Goal: Task Accomplishment & Management: Use online tool/utility

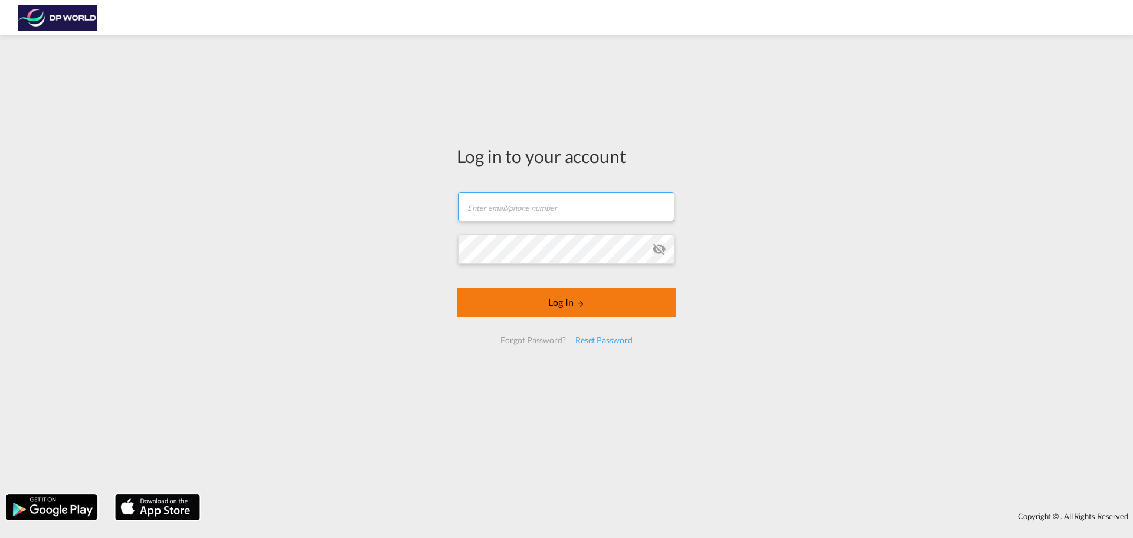
type input "[PERSON_NAME][EMAIL_ADDRESS][DOMAIN_NAME]"
click at [576, 309] on button "Log In" at bounding box center [567, 302] width 220 height 30
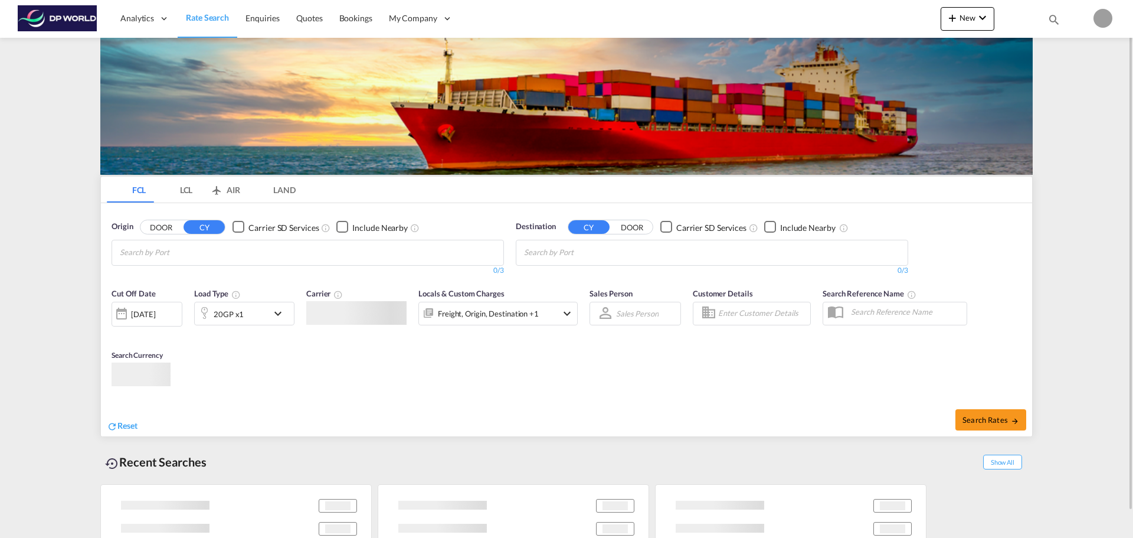
click at [492, 280] on div "FCL LCL AIR LAND FCL LCL AIR LAND Origin DOOR CY Carrier SD Services Include Ne…" at bounding box center [566, 302] width 933 height 528
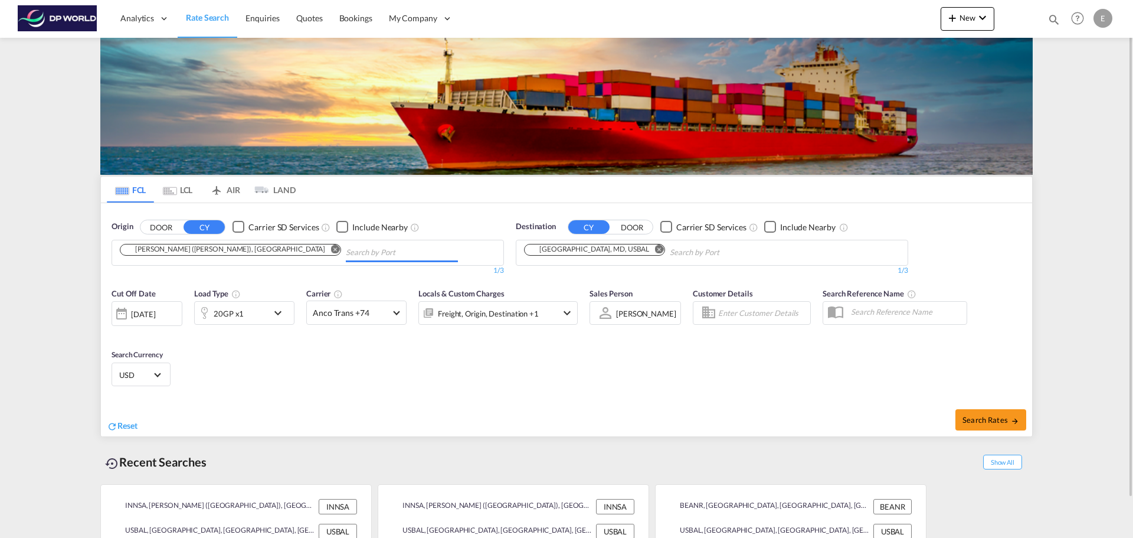
click at [346, 251] on input "Chips input." at bounding box center [402, 252] width 112 height 19
click at [989, 418] on span "Search Rates" at bounding box center [991, 419] width 57 height 9
type input "INNSA to USBAL / [DATE]"
